Goal: Information Seeking & Learning: Learn about a topic

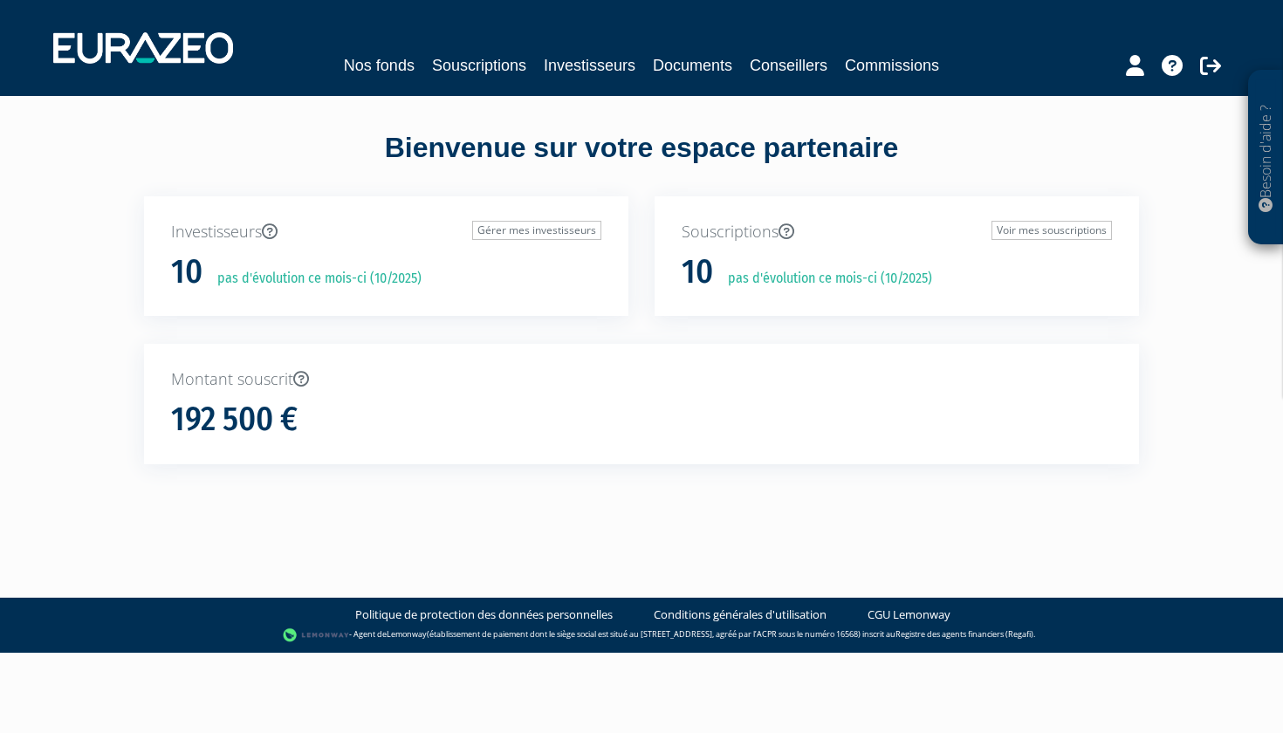
click at [394, 70] on link "Nos fonds" at bounding box center [379, 65] width 71 height 24
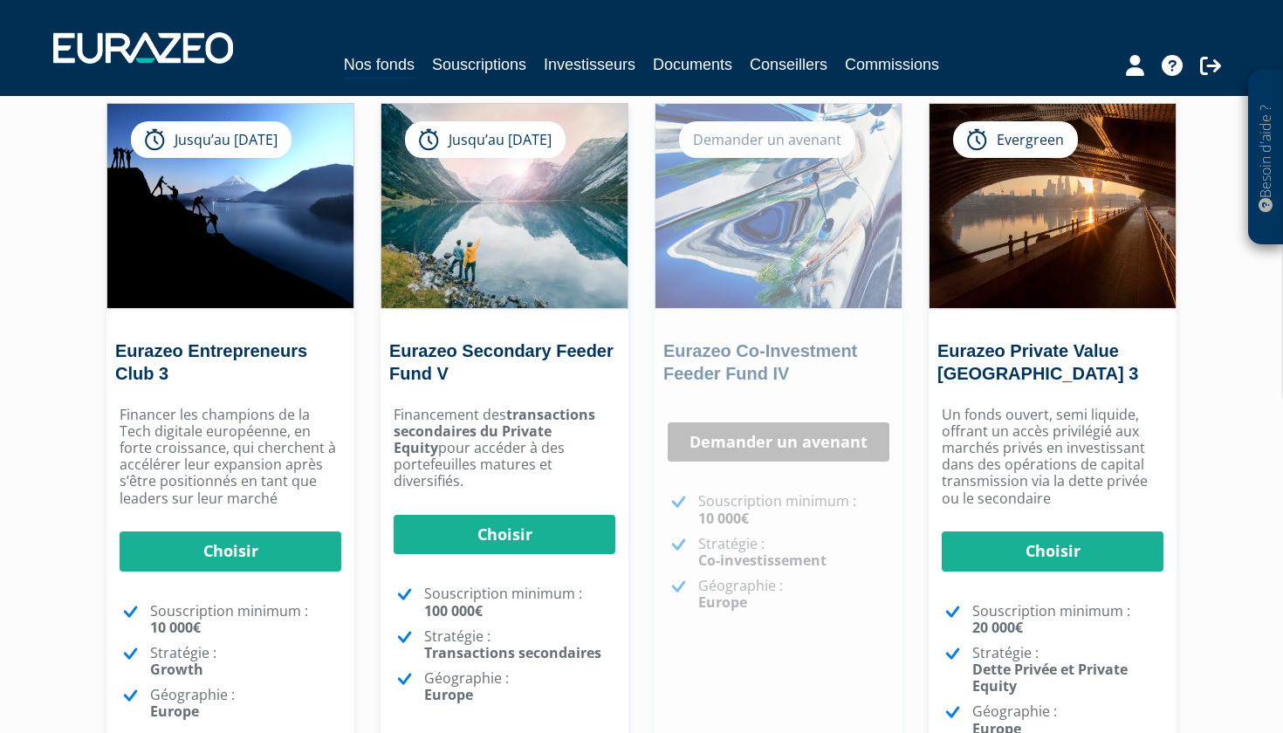
scroll to position [127, 0]
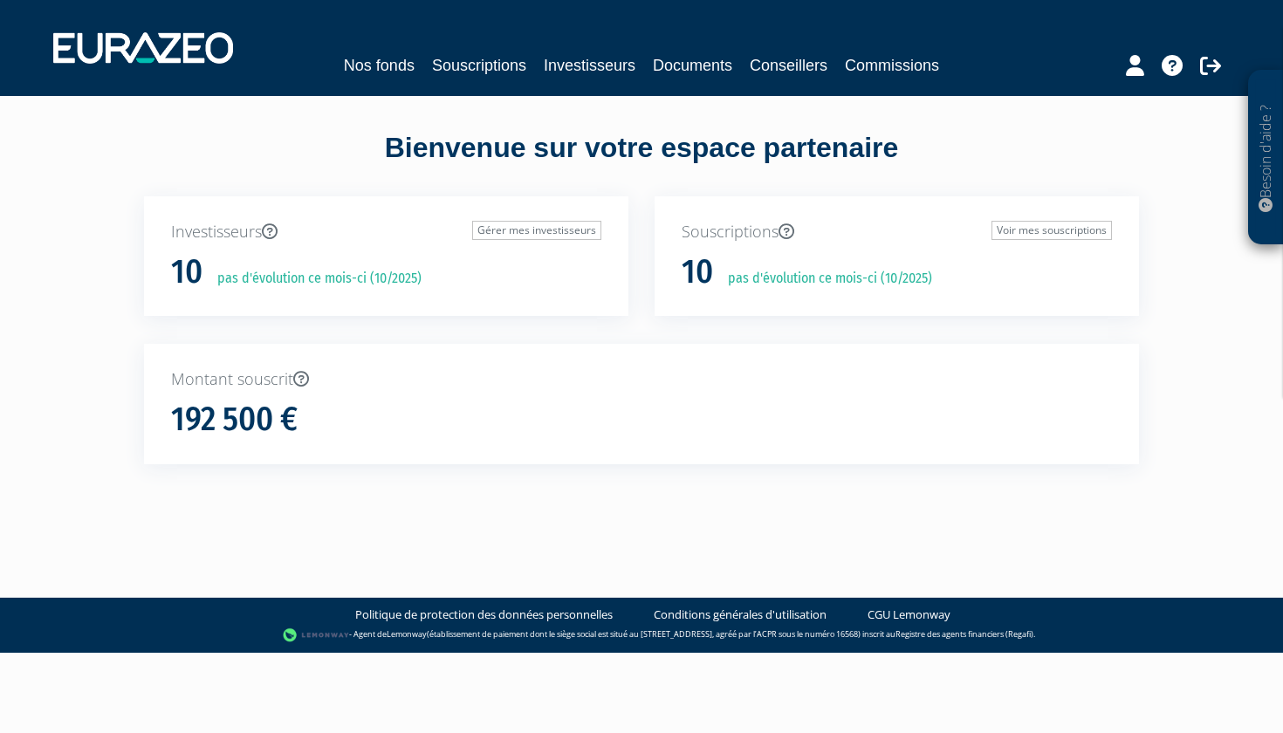
click at [382, 57] on link "Nos fonds" at bounding box center [379, 65] width 71 height 24
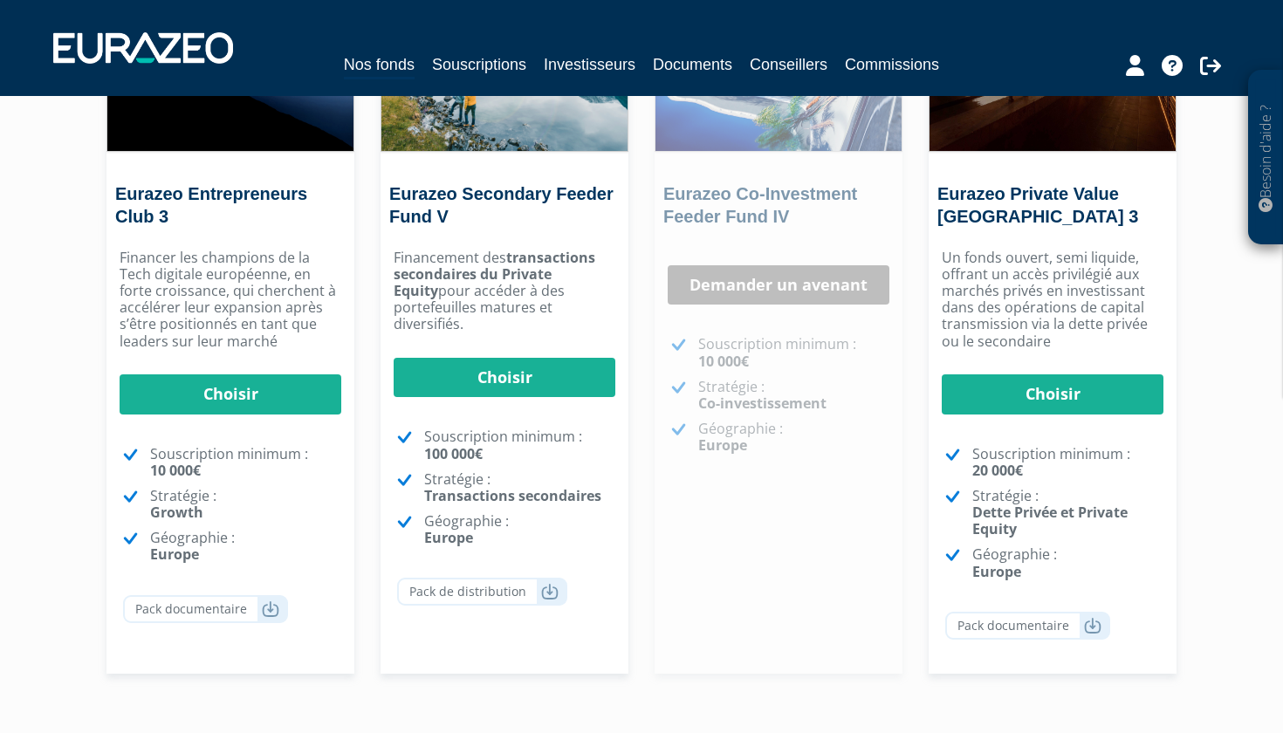
scroll to position [286, 0]
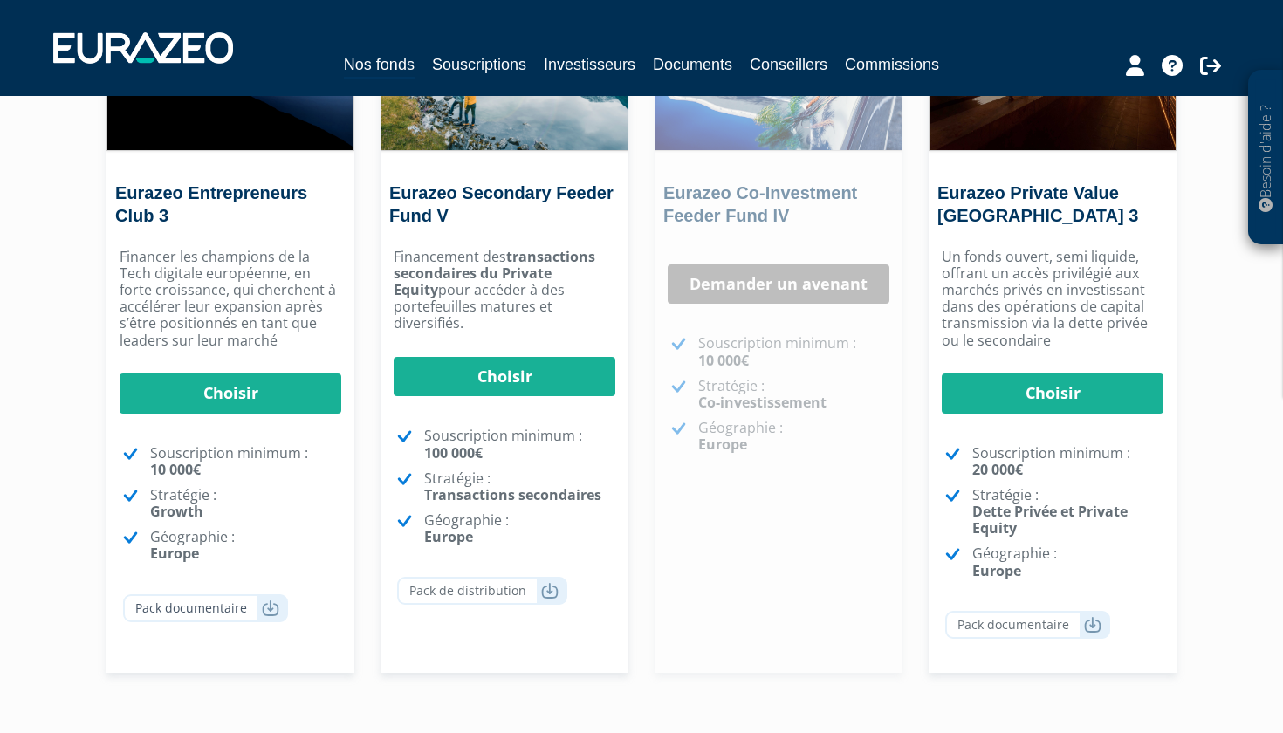
click at [263, 602] on icon at bounding box center [270, 607] width 17 height 17
